Goal: Information Seeking & Learning: Compare options

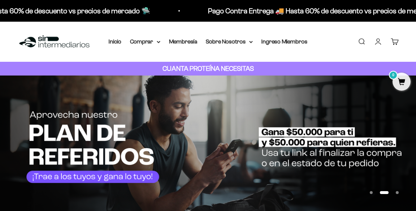
click at [115, 43] on link "Inicio" at bounding box center [115, 41] width 13 height 6
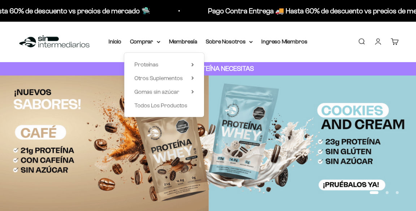
click at [146, 65] on span "Proteínas" at bounding box center [146, 64] width 24 height 6
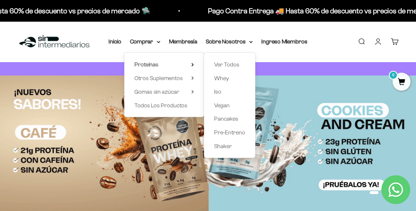
click at [226, 95] on link "Iso" at bounding box center [229, 91] width 31 height 9
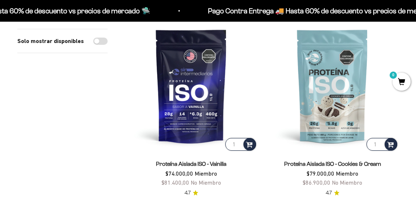
scroll to position [91, 0]
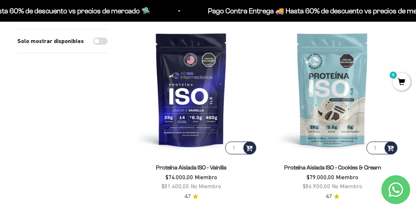
click at [331, 110] on img at bounding box center [332, 89] width 132 height 132
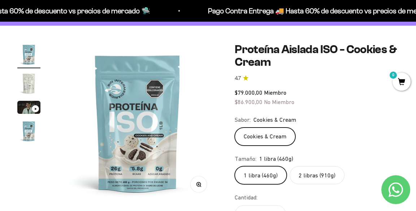
click at [30, 88] on img "Ir al artículo 2" at bounding box center [28, 83] width 23 height 23
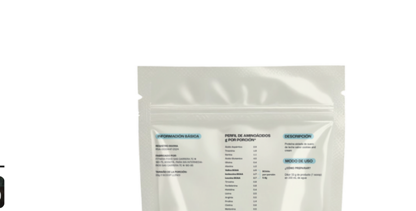
scroll to position [51, 0]
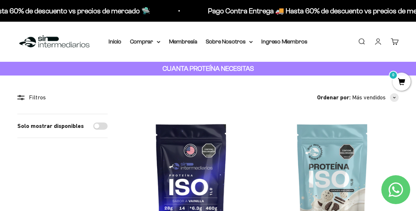
click at [154, 45] on summary "Comprar" at bounding box center [145, 41] width 30 height 9
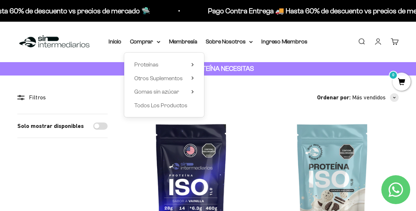
click at [183, 66] on summary "Proteínas" at bounding box center [164, 64] width 60 height 9
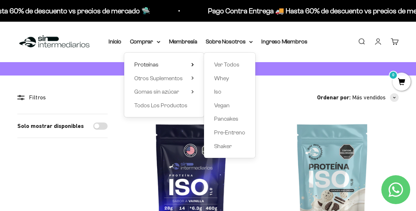
click at [227, 81] on span "Whey" at bounding box center [221, 78] width 15 height 6
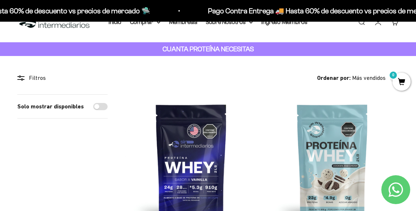
scroll to position [19, 0]
click at [341, 162] on img at bounding box center [332, 161] width 132 height 132
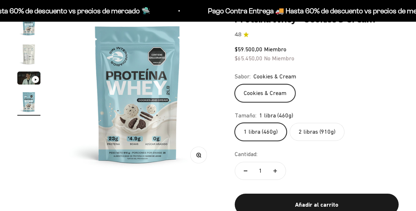
click at [33, 60] on img "Ir al artículo 2" at bounding box center [28, 54] width 23 height 23
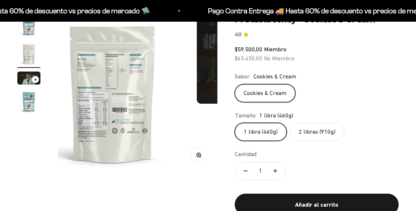
click at [26, 30] on img "Ir al artículo 1" at bounding box center [28, 25] width 23 height 23
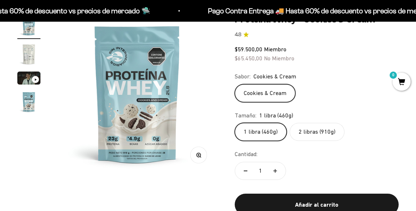
scroll to position [0, 0]
click at [29, 107] on img "Ir al artículo 4" at bounding box center [28, 101] width 23 height 23
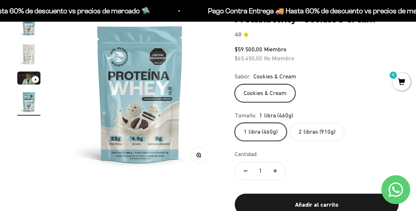
scroll to position [0, 492]
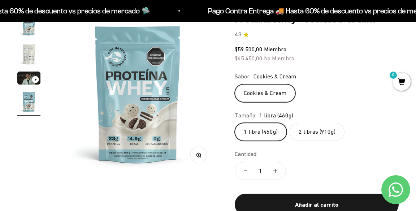
click at [26, 55] on img "Ir al artículo 2" at bounding box center [28, 54] width 23 height 23
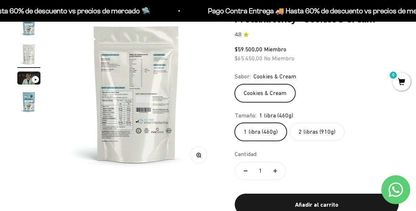
scroll to position [0, 164]
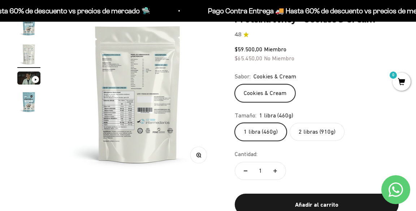
click at [329, 138] on label "2 libras (910g)" at bounding box center [316, 132] width 55 height 18
click at [235, 123] on input "2 libras (910g)" at bounding box center [234, 122] width 0 height 0
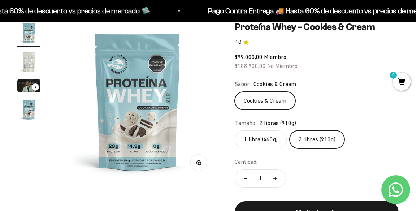
scroll to position [71, 0]
click at [30, 71] on img "Ir al artículo 2" at bounding box center [28, 61] width 23 height 23
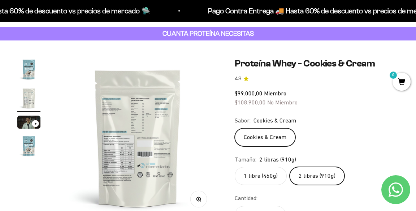
scroll to position [0, 0]
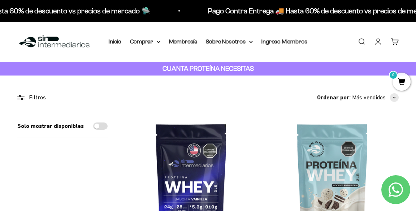
click at [147, 43] on summary "Comprar" at bounding box center [145, 41] width 30 height 9
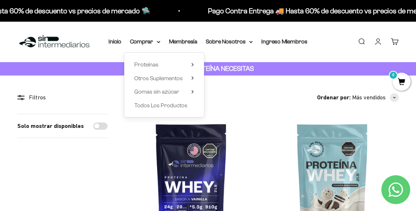
click at [141, 66] on span "Proteínas" at bounding box center [146, 64] width 24 height 6
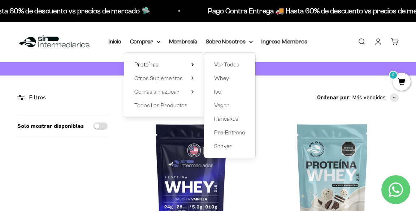
click at [236, 68] on span "Ver Todos" at bounding box center [226, 64] width 25 height 9
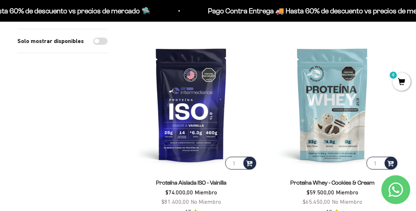
scroll to position [269, 0]
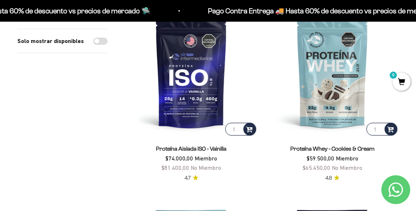
scroll to position [303, 0]
